Goal: Check status

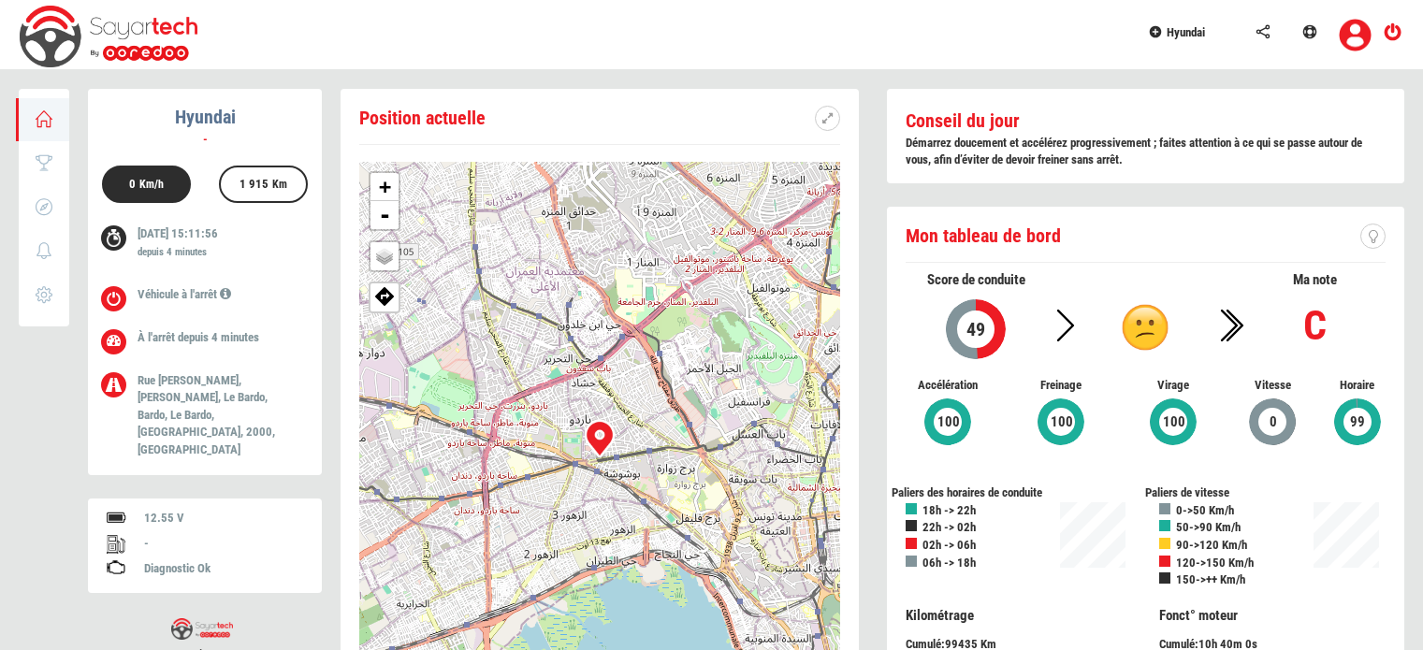
scroll to position [89, 0]
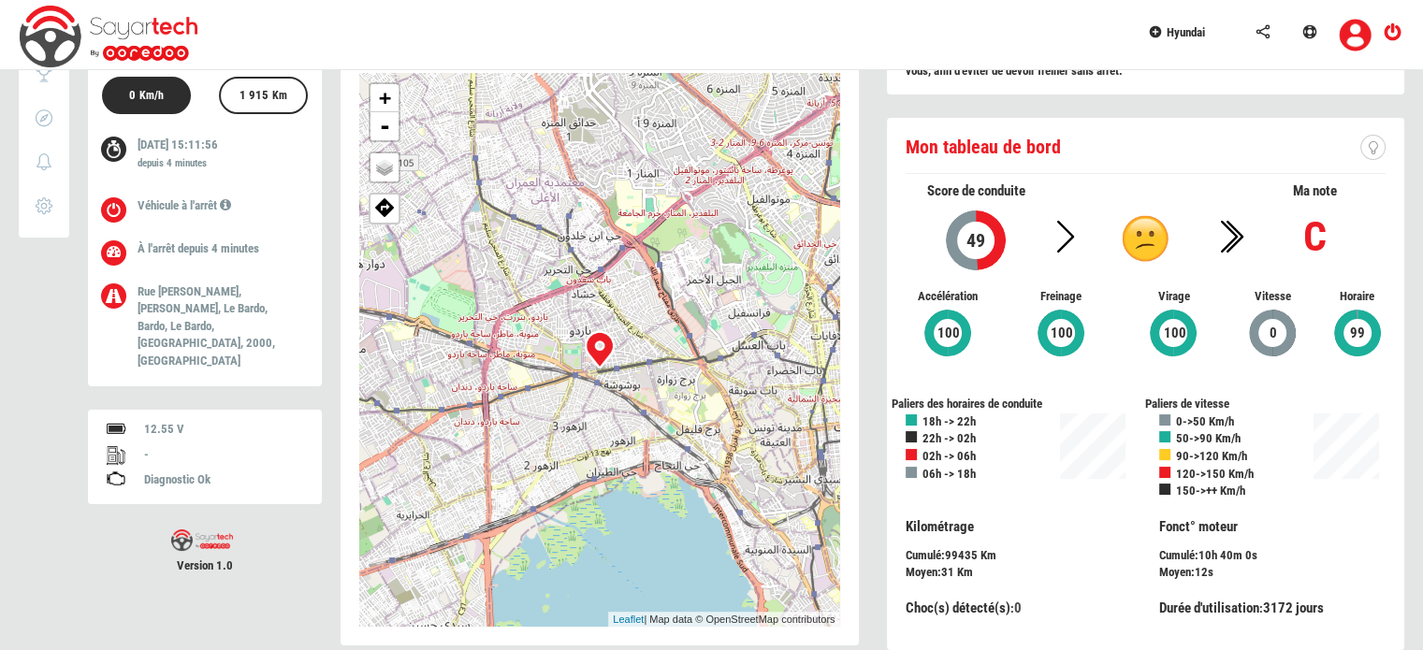
drag, startPoint x: 0, startPoint y: 0, endPoint x: 21, endPoint y: 503, distance: 503.8
click at [21, 503] on div "Hyundai - 0 Km/h 1 915 Km [DATE] 15:11:56 depuis 4 minutes - -" at bounding box center [712, 337] width 1386 height 674
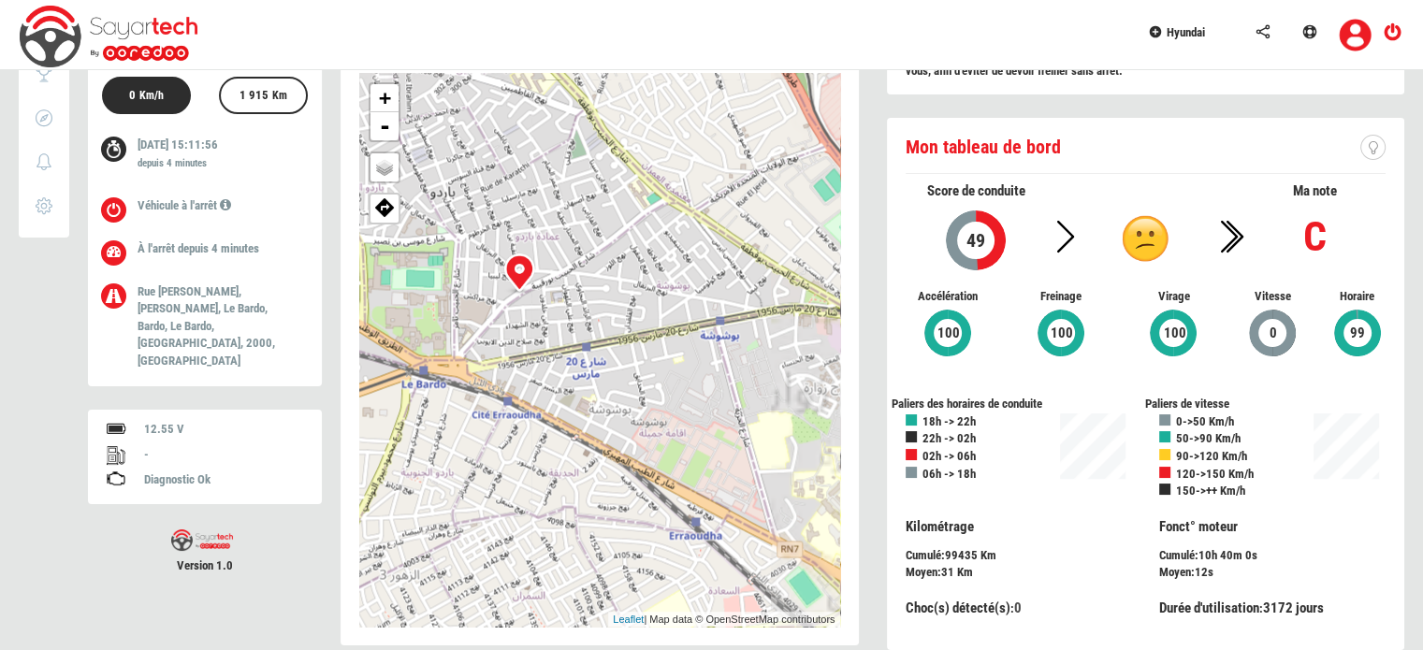
drag, startPoint x: 487, startPoint y: 347, endPoint x: 640, endPoint y: 341, distance: 153.6
click at [640, 341] on div "+ - OSM Map Google Map Google Satellite Leaflet | Map data © OpenStreetMap cont…" at bounding box center [599, 350] width 481 height 554
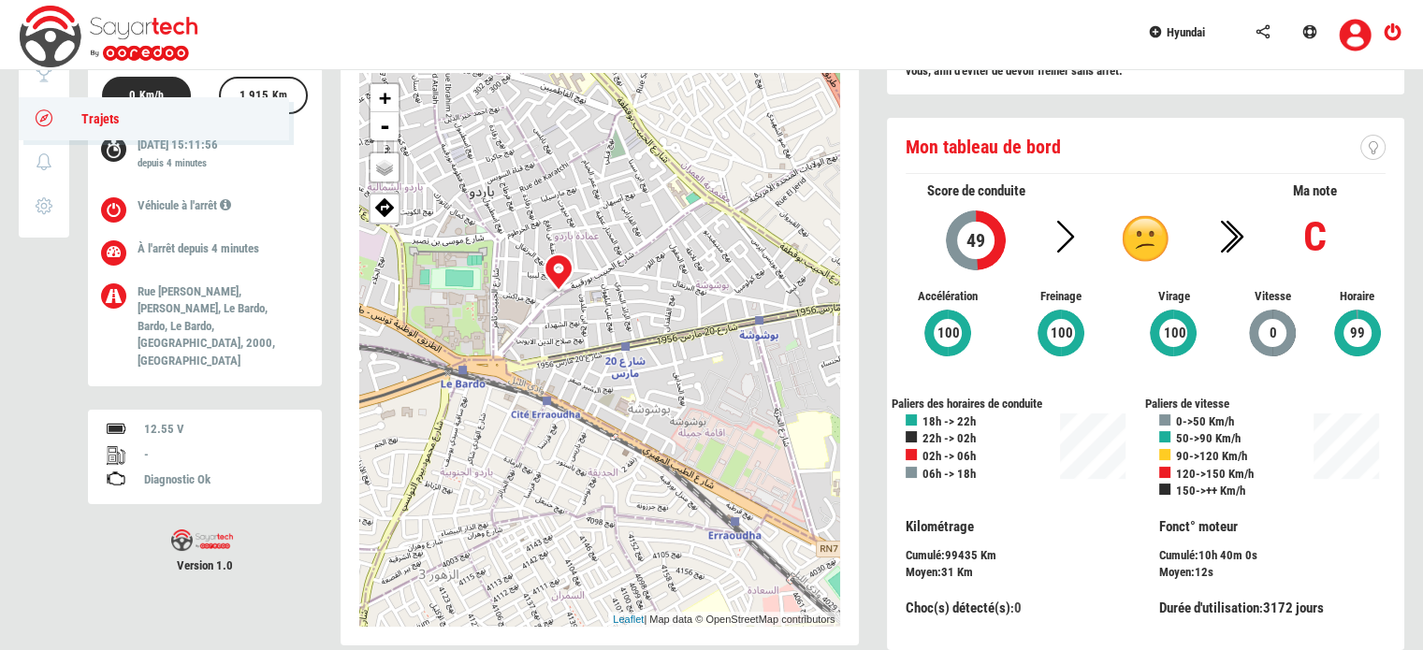
click at [52, 117] on icon at bounding box center [45, 117] width 22 height 13
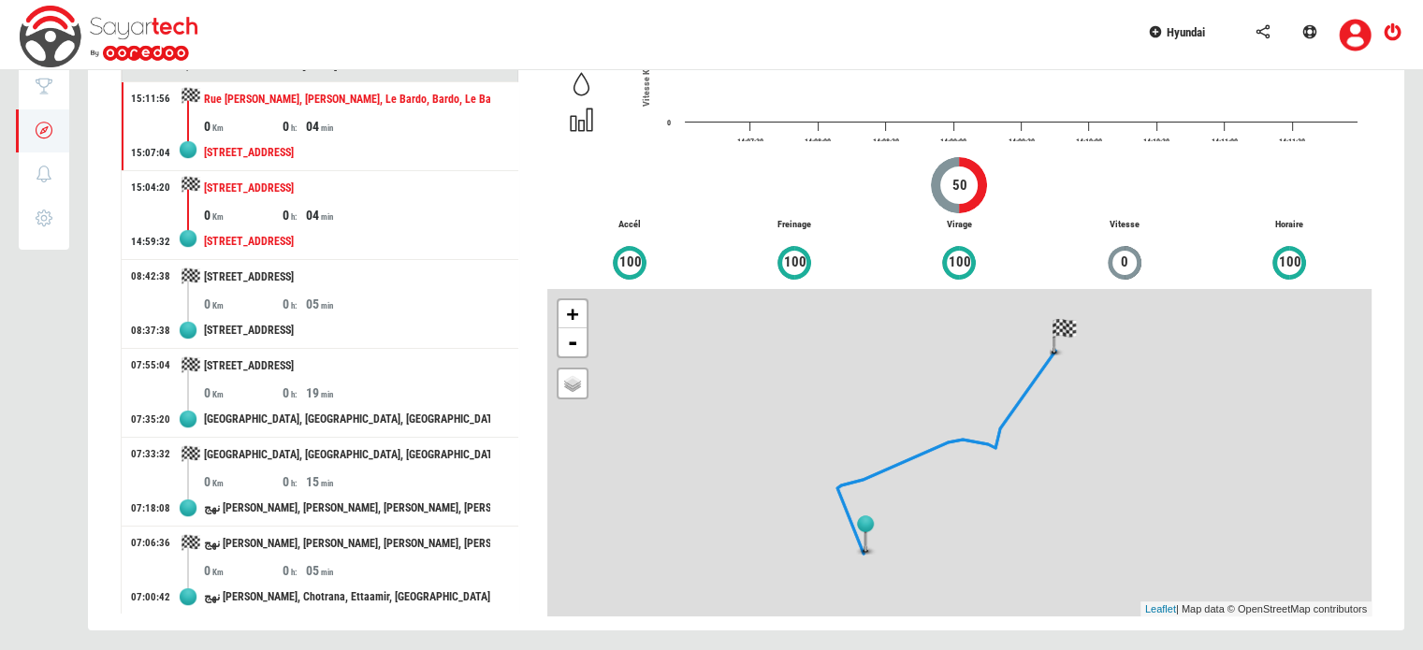
scroll to position [80, 0]
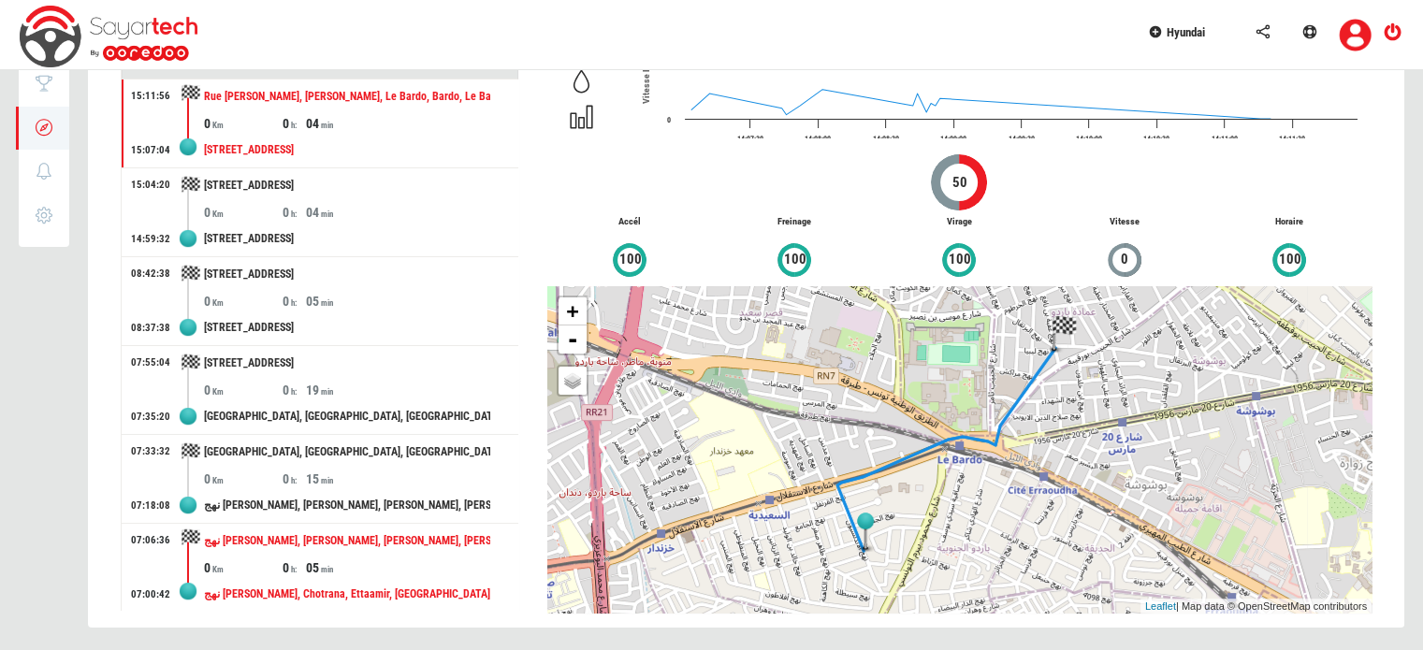
click at [343, 546] on div "نهج [PERSON_NAME], [PERSON_NAME], [PERSON_NAME], [PERSON_NAME], 2035, [GEOGRAPH…" at bounding box center [347, 541] width 286 height 35
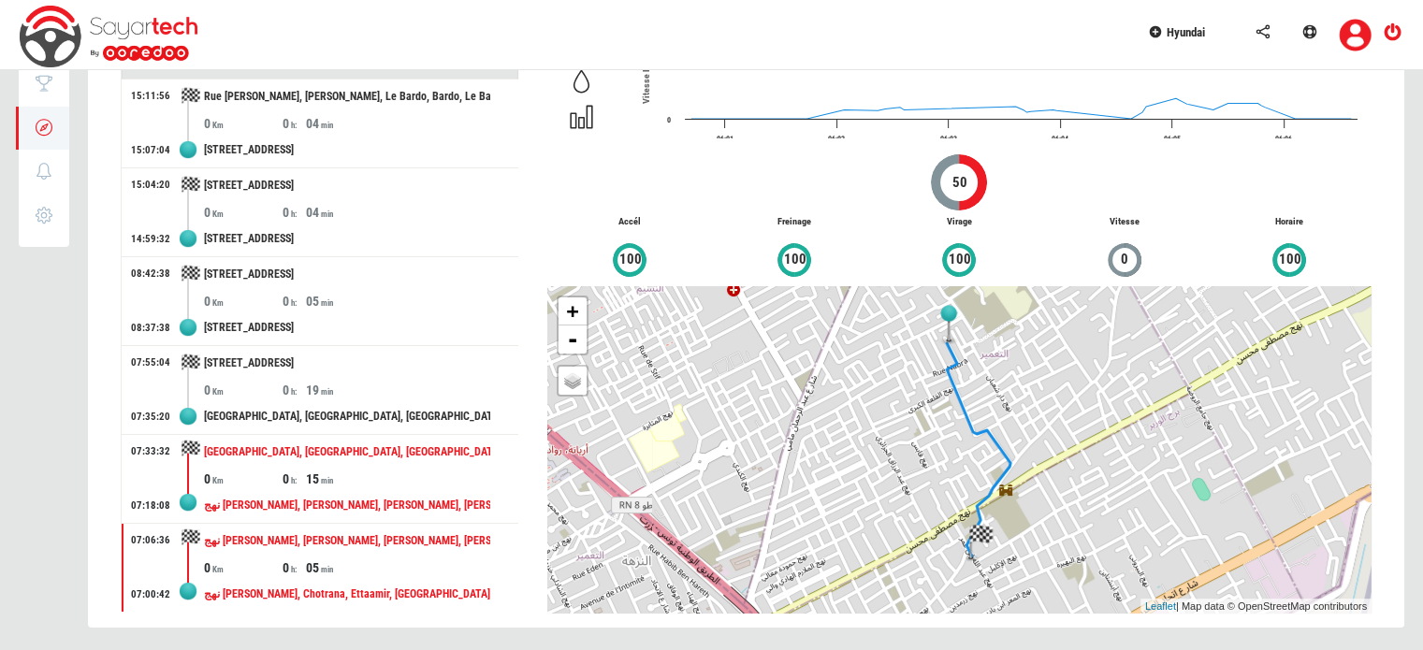
click at [386, 474] on div "0 0 15" at bounding box center [361, 479] width 314 height 19
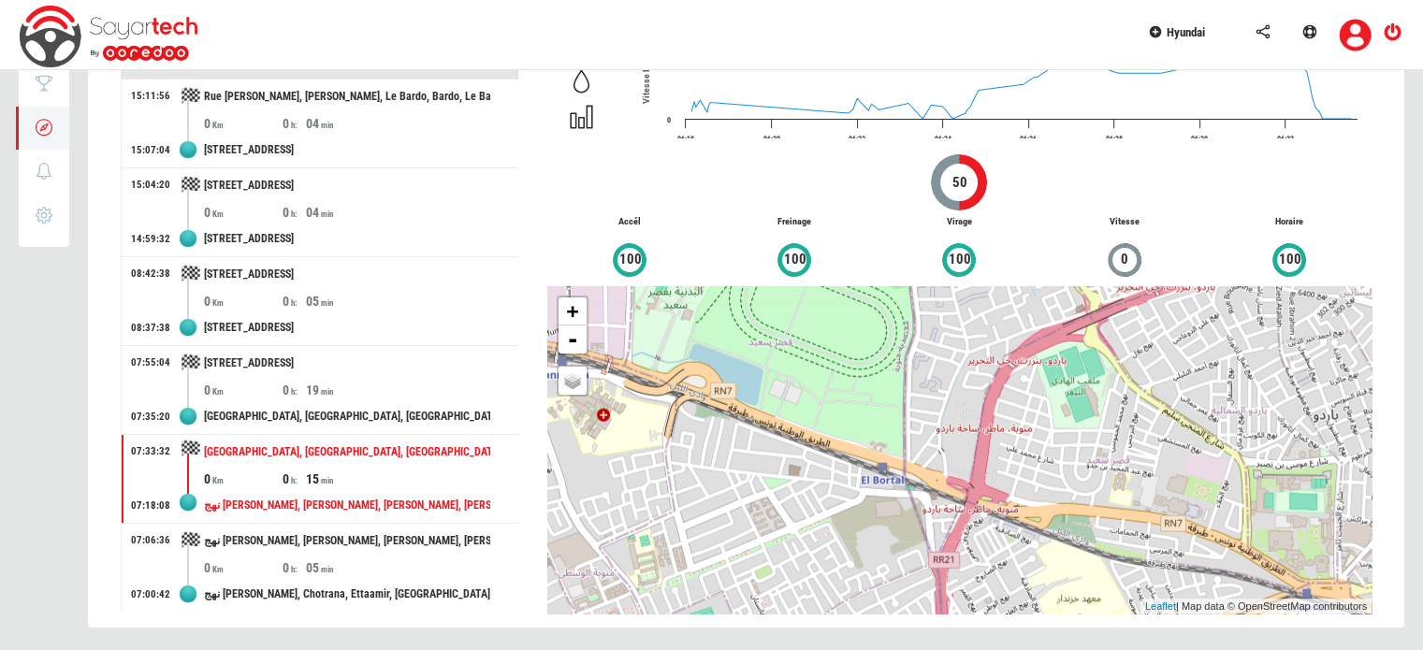
drag, startPoint x: 1078, startPoint y: 452, endPoint x: 790, endPoint y: 564, distance: 309.3
click at [793, 564] on div "+ - OSM Map Google Map Google Satellite Leaflet | Map data © OpenStreetMap cont…" at bounding box center [959, 449] width 824 height 327
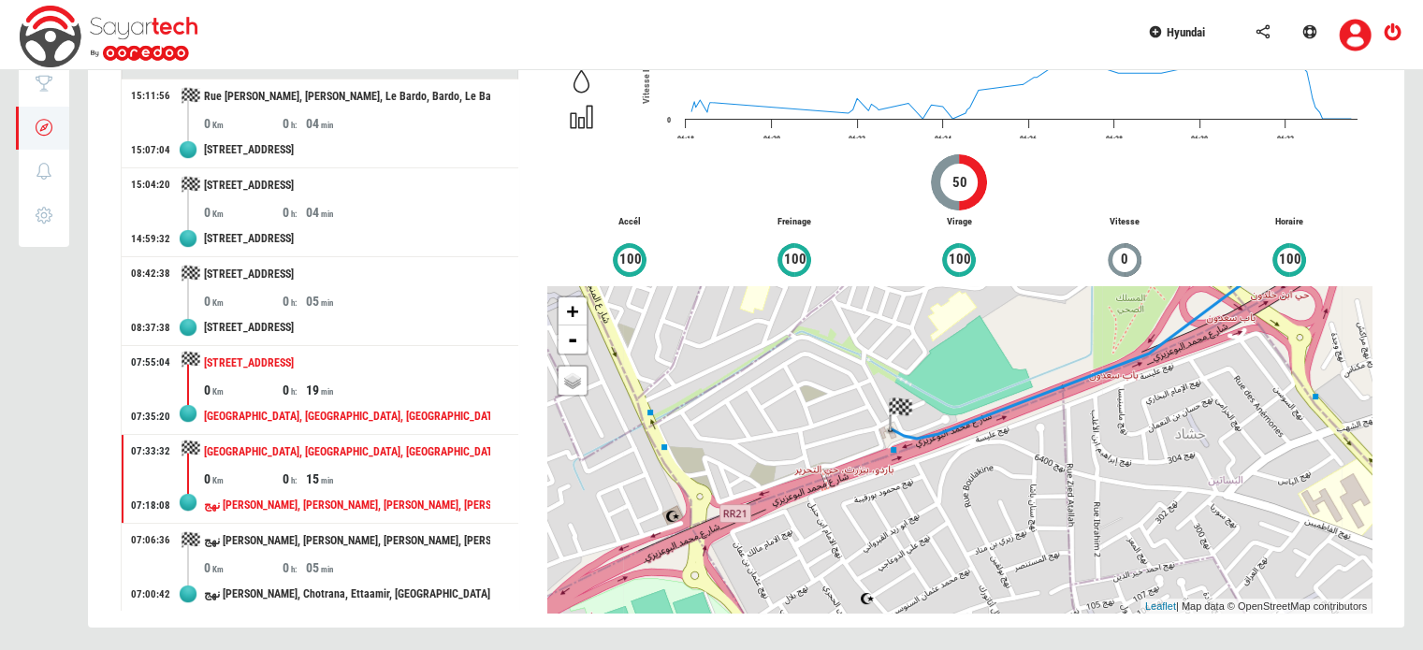
click at [373, 400] on div "[GEOGRAPHIC_DATA], [GEOGRAPHIC_DATA], [GEOGRAPHIC_DATA], [GEOGRAPHIC_DATA], [GE…" at bounding box center [347, 417] width 286 height 35
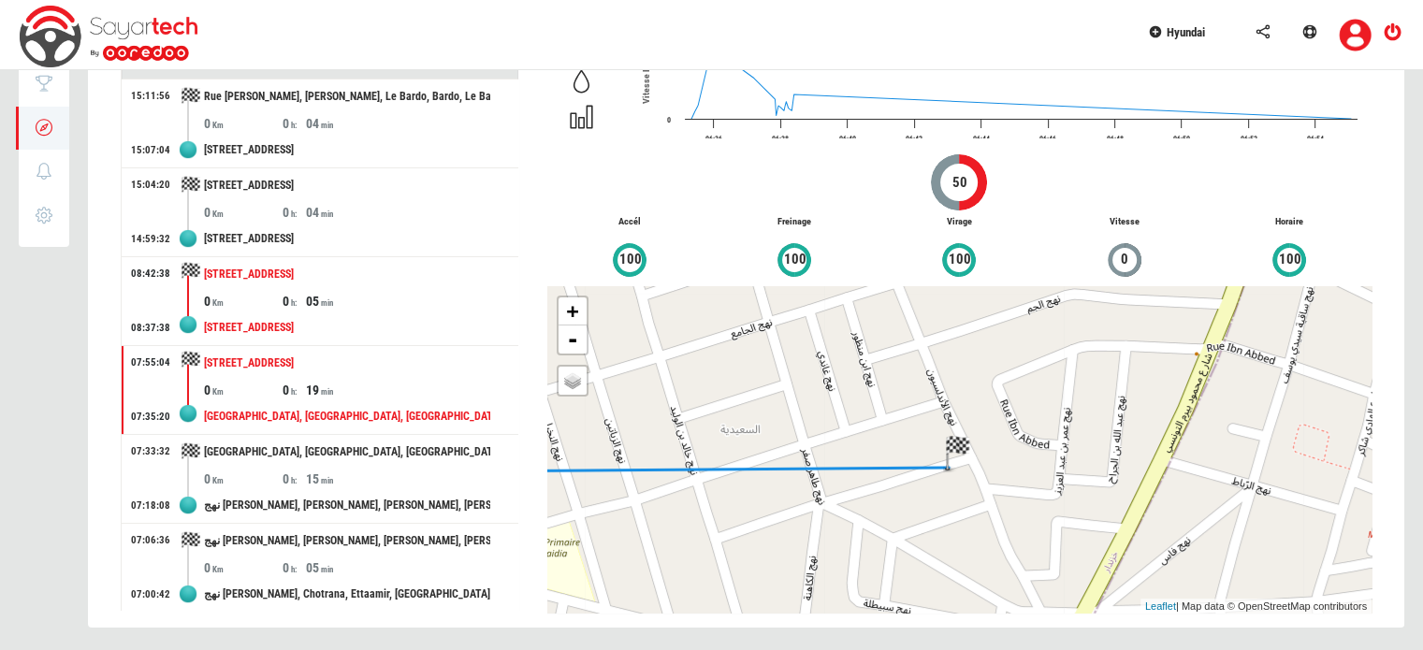
click at [311, 292] on div "05" at bounding box center [345, 301] width 79 height 19
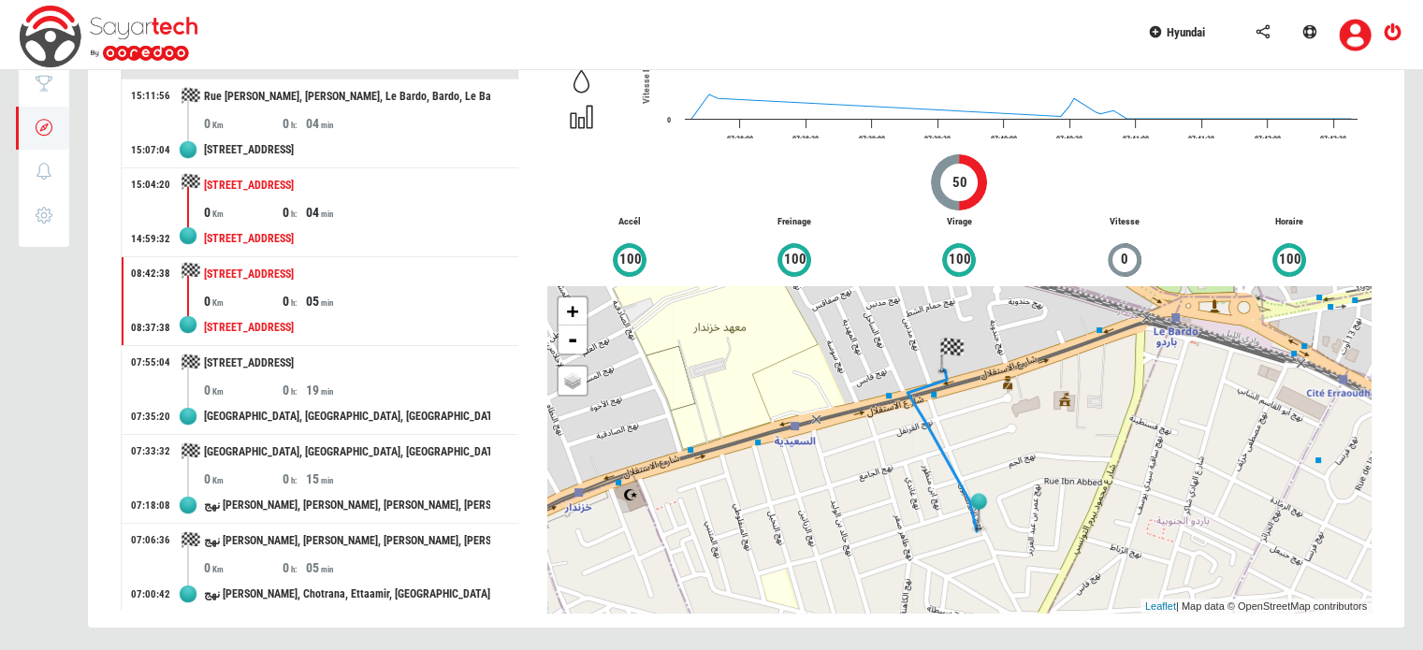
click at [329, 225] on div "[STREET_ADDRESS]" at bounding box center [347, 239] width 286 height 35
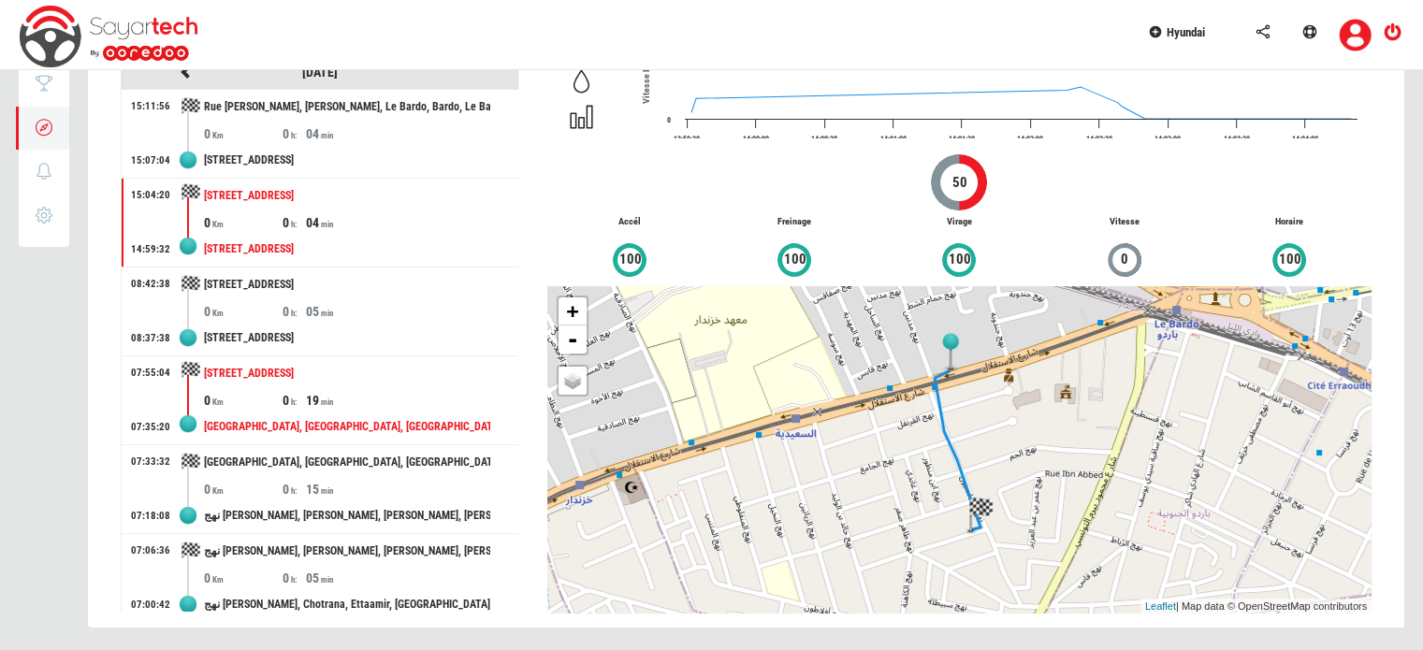
scroll to position [0, 0]
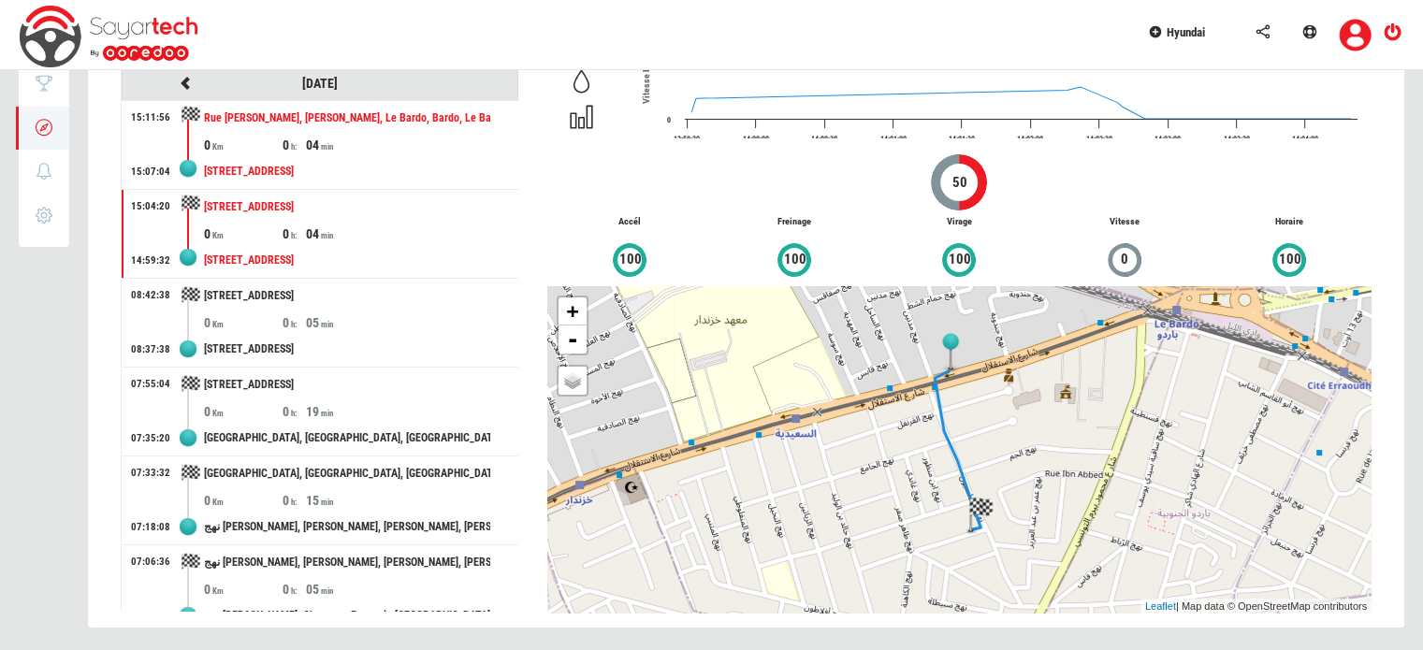
click at [388, 161] on div "[STREET_ADDRESS]" at bounding box center [347, 171] width 286 height 35
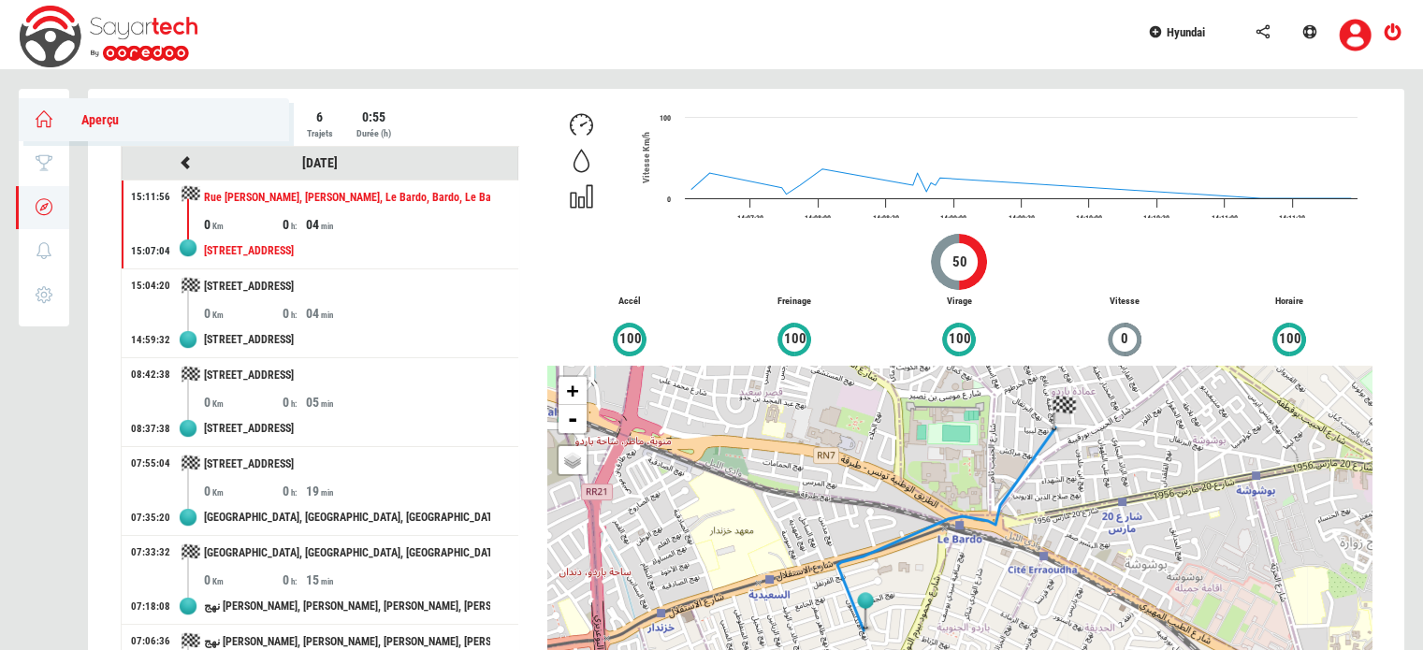
click at [43, 130] on link "Aperçu" at bounding box center [154, 119] width 270 height 43
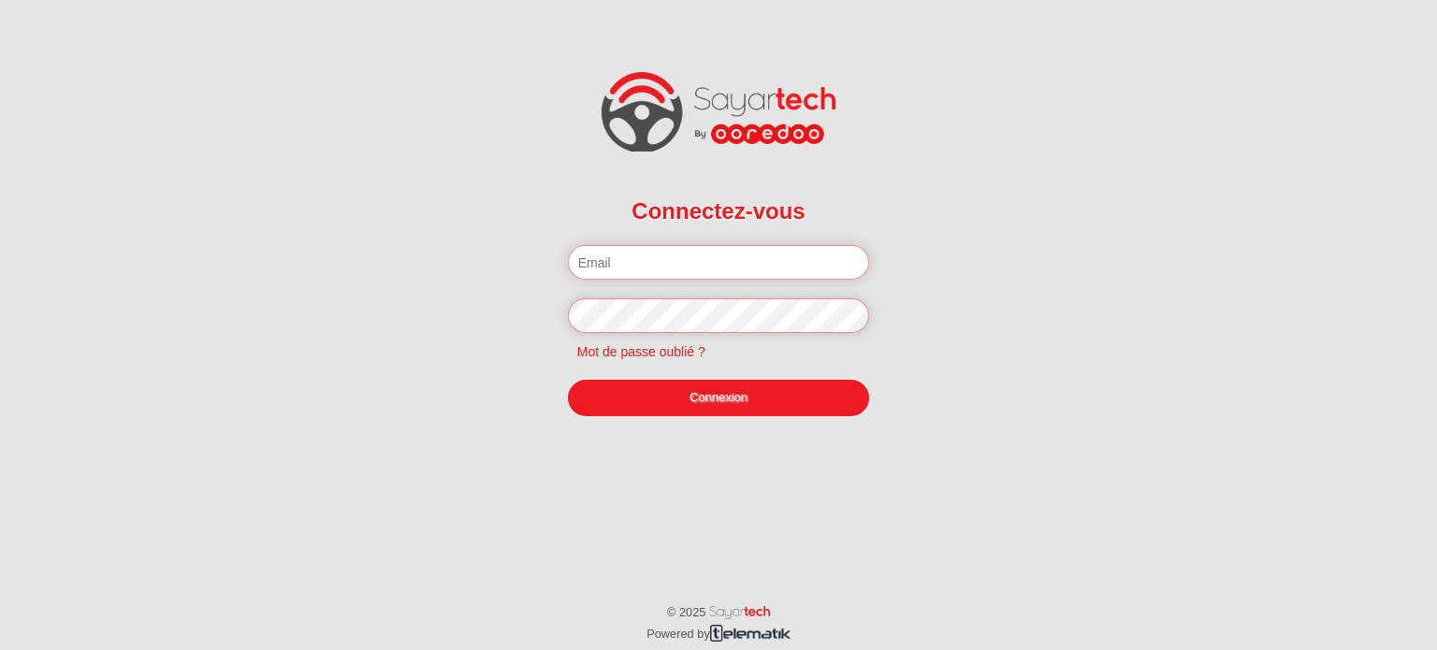
type input "soussi47@gmail.com"
click at [654, 399] on link "Connexion" at bounding box center [719, 398] width 302 height 36
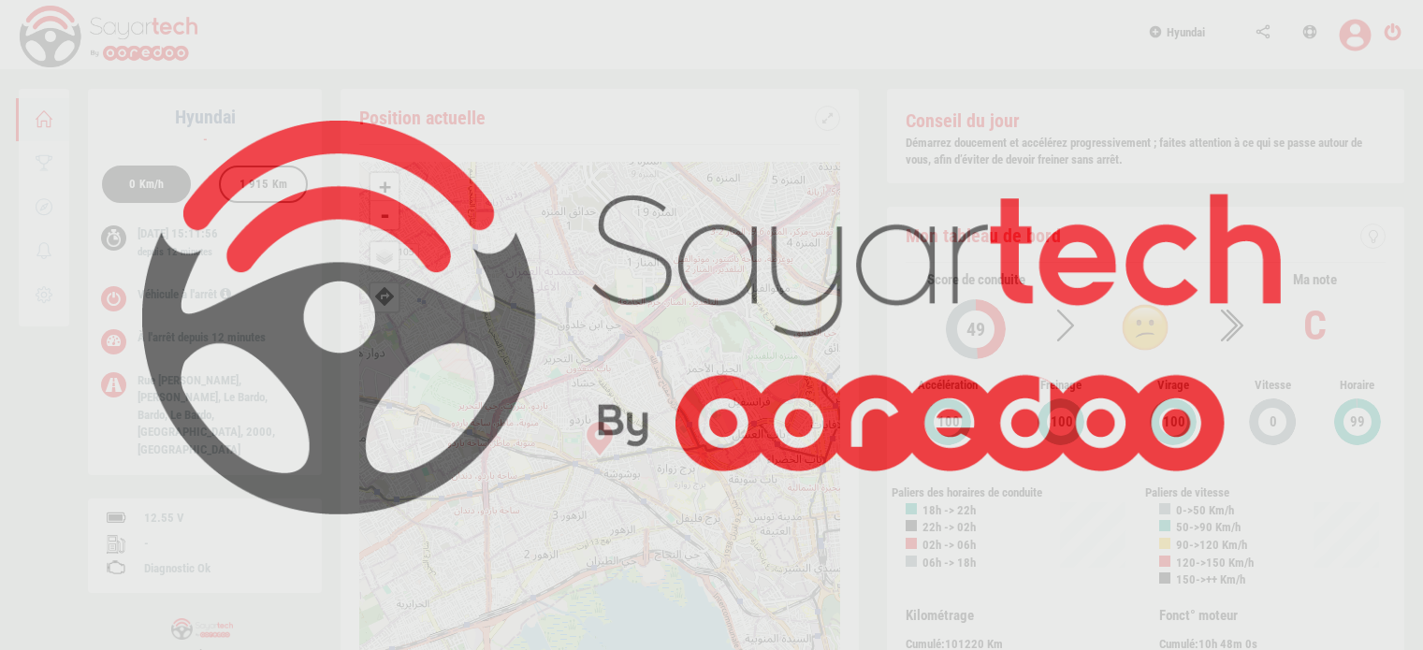
scroll to position [89, 0]
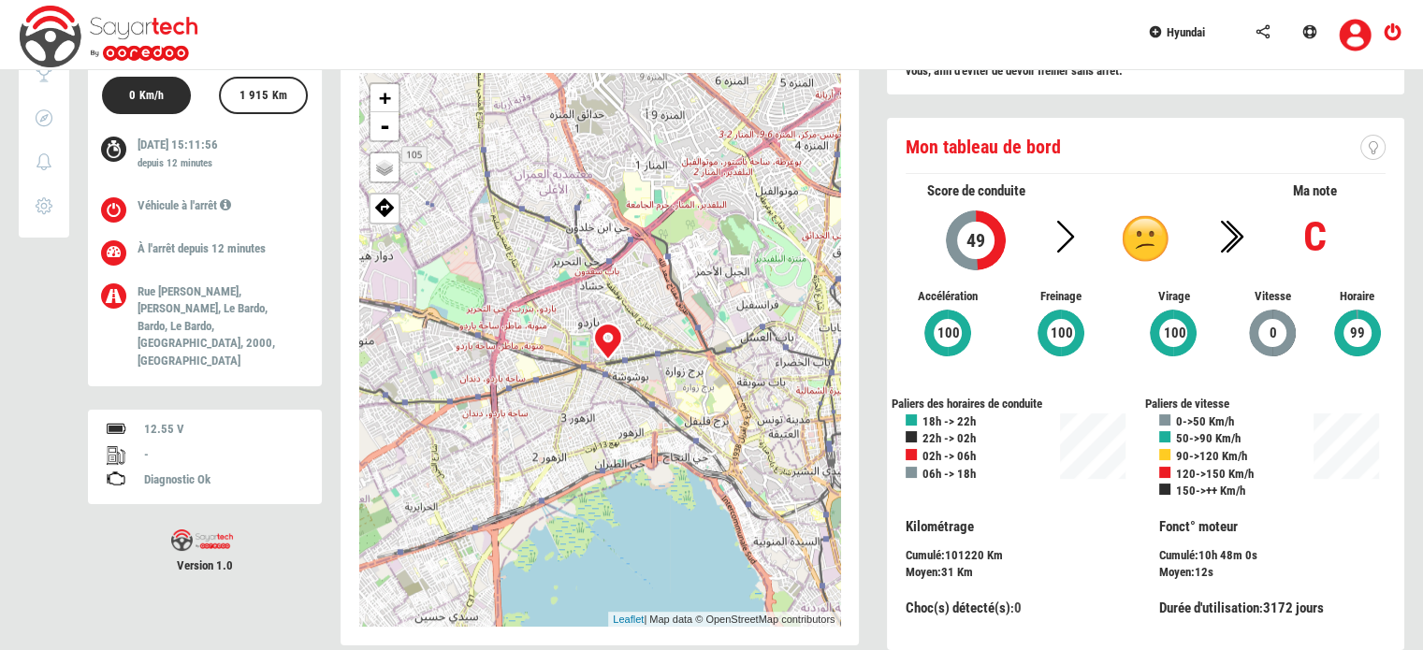
drag, startPoint x: 563, startPoint y: 402, endPoint x: 590, endPoint y: 362, distance: 48.5
click at [590, 362] on div "+ - OSM Map Google Map Google Satellite Leaflet | Map data © OpenStreetMap cont…" at bounding box center [599, 350] width 481 height 554
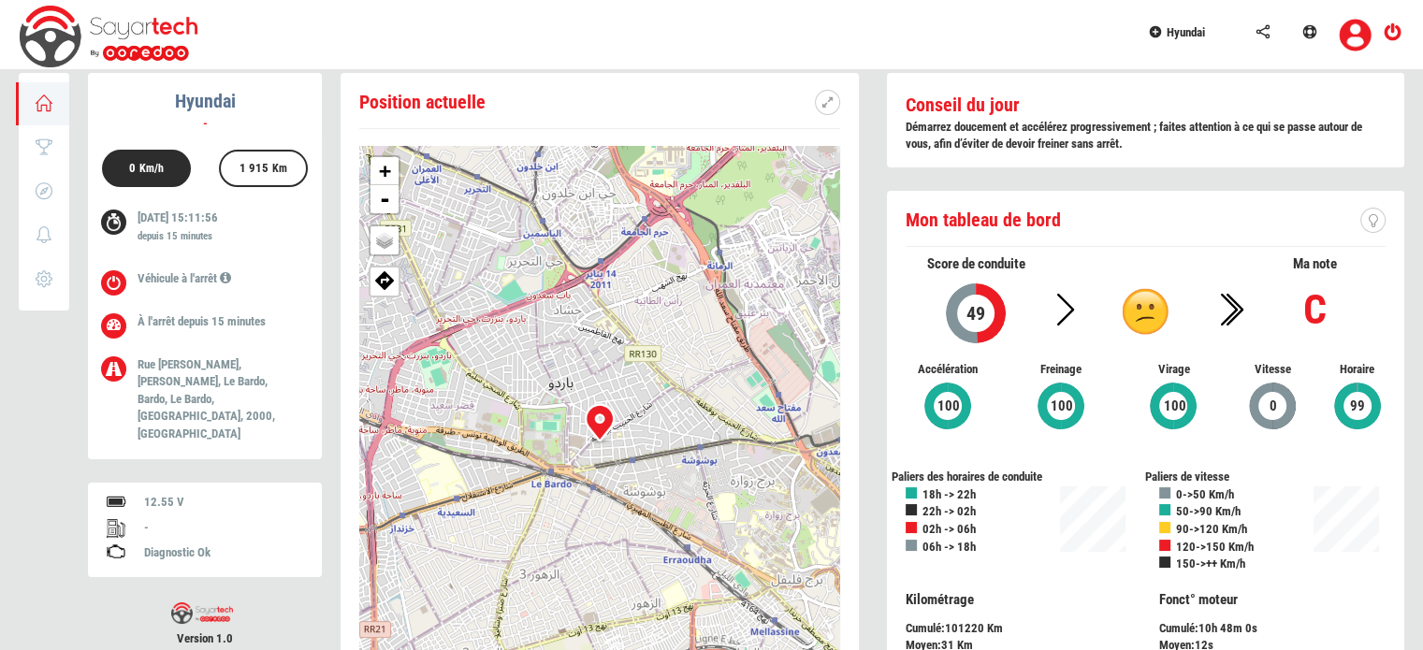
scroll to position [0, 0]
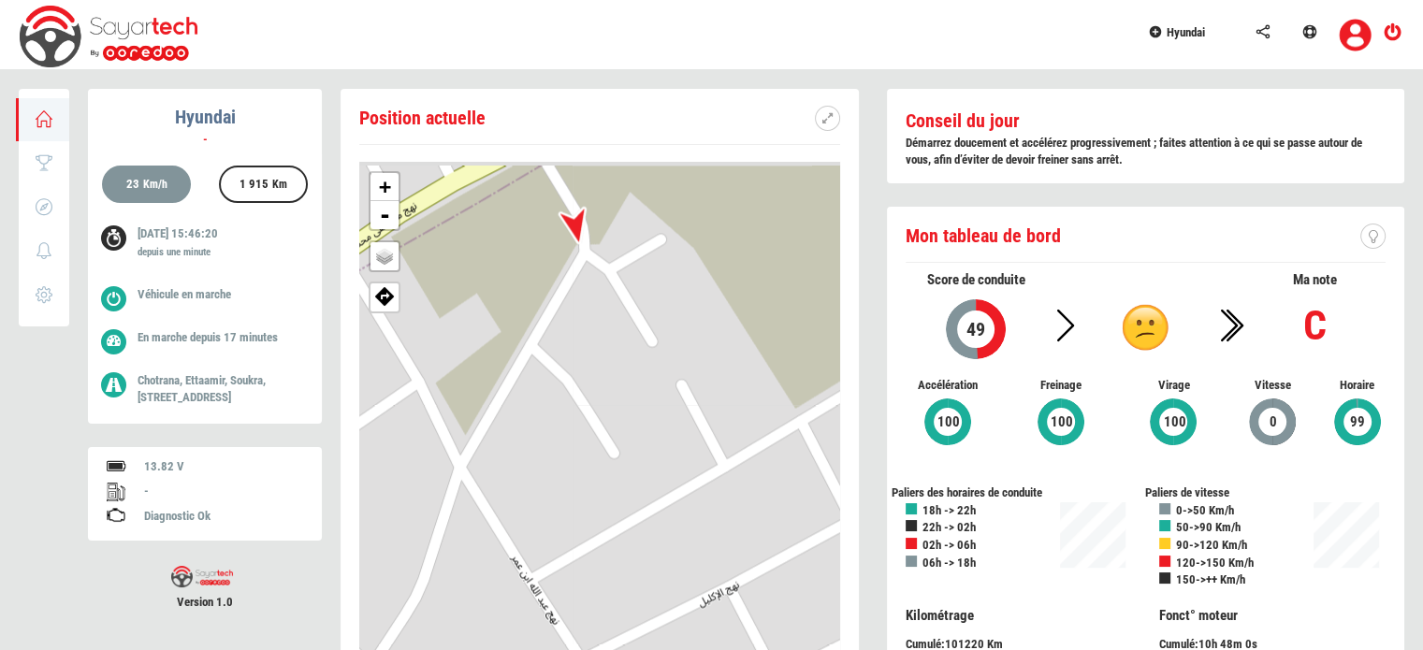
drag, startPoint x: 628, startPoint y: 444, endPoint x: 656, endPoint y: 448, distance: 28.3
click at [656, 448] on div "+ - OSM Map Google Map Google Satellite Leaflet | Map data © OpenStreetMap cont…" at bounding box center [599, 439] width 481 height 554
